Goal: Complete application form

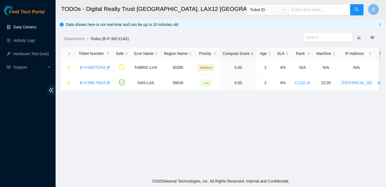
click at [29, 26] on link "Data Centers" at bounding box center [24, 27] width 23 height 4
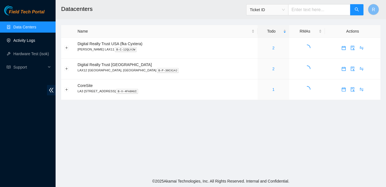
click at [29, 41] on link "Activity Logs" at bounding box center [24, 40] width 22 height 4
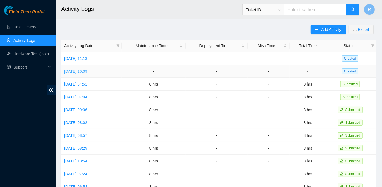
click at [87, 72] on link "[DATE] 10:39" at bounding box center [75, 71] width 23 height 4
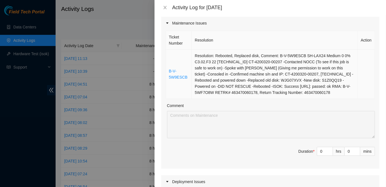
scroll to position [71, 0]
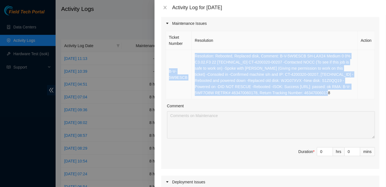
drag, startPoint x: 304, startPoint y: 96, endPoint x: 167, endPoint y: 71, distance: 139.0
click at [167, 71] on tr "B-V-5W9ESCB Resolution: Rebooted, Replaced disk, Comment: B-V-5W9ESCB SH-LAX24 …" at bounding box center [270, 74] width 209 height 49
copy tr "B-V-5W9ESCB Resolution: Rebooted, Replaced disk, Comment: B-V-5W9ESCB SH-LAX24 …"
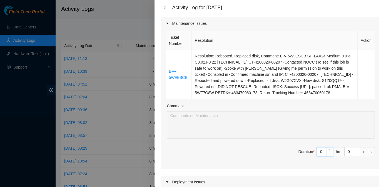
drag, startPoint x: 320, startPoint y: 151, endPoint x: 314, endPoint y: 153, distance: 5.6
click at [317, 153] on input "0" at bounding box center [325, 151] width 16 height 8
type input "8"
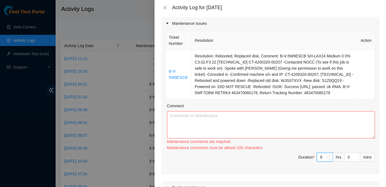
type input "8"
click at [210, 119] on textarea "Comment" at bounding box center [271, 124] width 208 height 27
paste textarea "B-V-5W9ESCB Resolution: Rebooted, Replaced disk, Comment: B-V-5W9ESCB SH-LAX24 …"
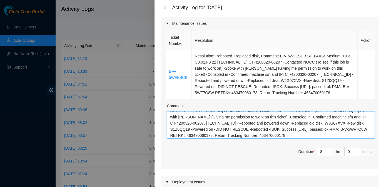
scroll to position [12, 0]
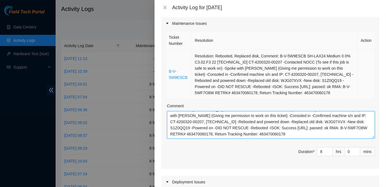
type textarea "B-V-5W9ESCB Resolution: Rebooted, Replaced disk, Comment: B-V-5W9ESCB SH-LAX24 …"
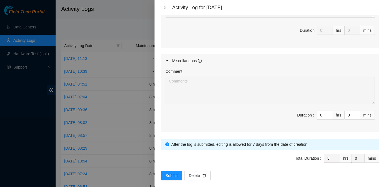
scroll to position [312, 0]
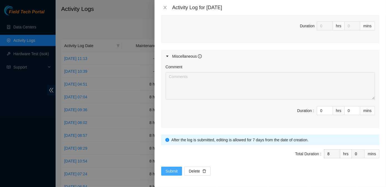
click at [174, 168] on span "Submit" at bounding box center [172, 171] width 12 height 6
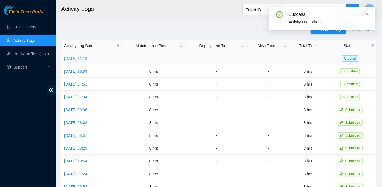
click at [86, 59] on link "[DATE] 11:13" at bounding box center [75, 58] width 23 height 4
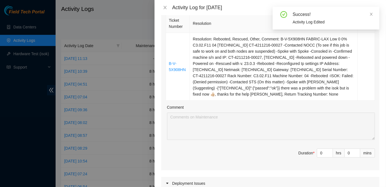
scroll to position [88, 0]
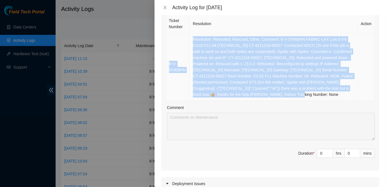
drag, startPoint x: 300, startPoint y: 95, endPoint x: 168, endPoint y: 63, distance: 136.2
click at [168, 63] on tr "B-V-5X908HN Resolution: Rebooted, Rescued, Other, Comment: B-V-5X908HN FABRIC-L…" at bounding box center [270, 67] width 209 height 68
copy tr "B-V-5X908HN Resolution: Rebooted, Rescued, Other, Comment: B-V-5X908HN FABRIC-L…"
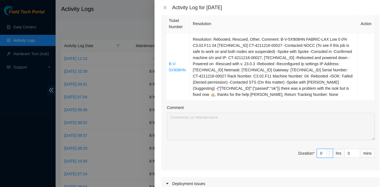
drag, startPoint x: 321, startPoint y: 151, endPoint x: 315, endPoint y: 155, distance: 7.2
click at [317, 155] on input "0" at bounding box center [325, 153] width 16 height 8
type input "8"
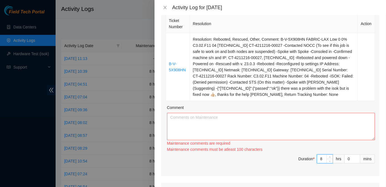
type input "8"
click at [215, 128] on textarea "Comment" at bounding box center [271, 126] width 208 height 27
paste textarea "B-V-5X908HN Resolution: Rebooted, Rescued, Other, Comment: B-V-5X908HN FABRIC-L…"
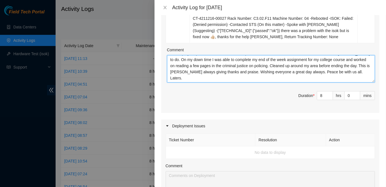
scroll to position [0, 0]
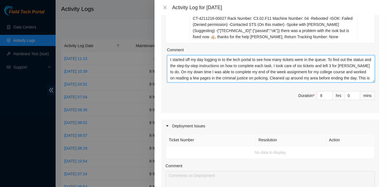
drag, startPoint x: 207, startPoint y: 78, endPoint x: 292, endPoint y: 64, distance: 86.9
click at [292, 64] on textarea "I started off my day logging in to the tech portal to see how many tickets were…" at bounding box center [271, 68] width 208 height 27
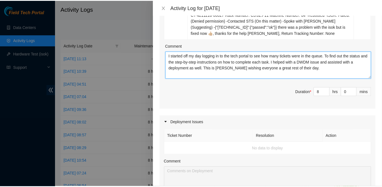
scroll to position [330, 0]
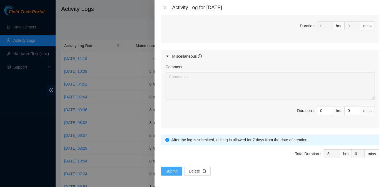
type textarea "I started off my day logging in to the tech portal to see how many tickets were…"
click at [174, 172] on button "Submit" at bounding box center [171, 170] width 21 height 9
